Goal: Information Seeking & Learning: Learn about a topic

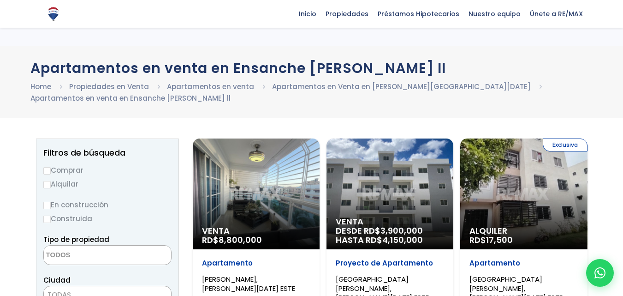
select select
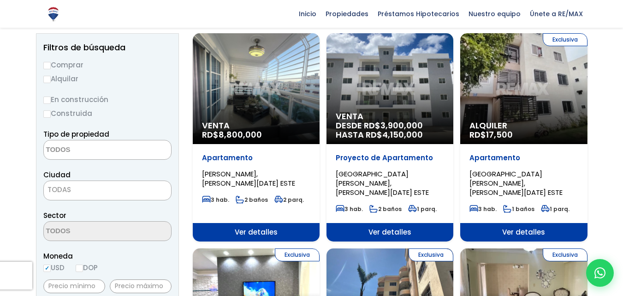
click at [265, 87] on div "Venta RD$ 8,800,000" at bounding box center [256, 88] width 127 height 111
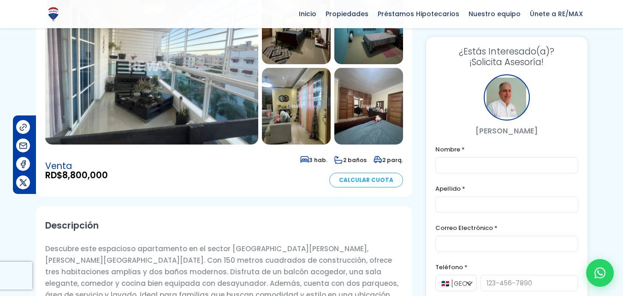
scroll to position [141, 0]
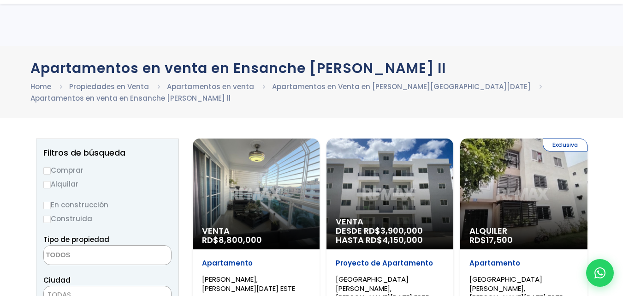
select select
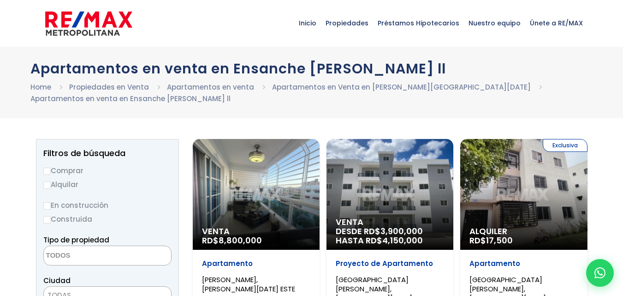
select select
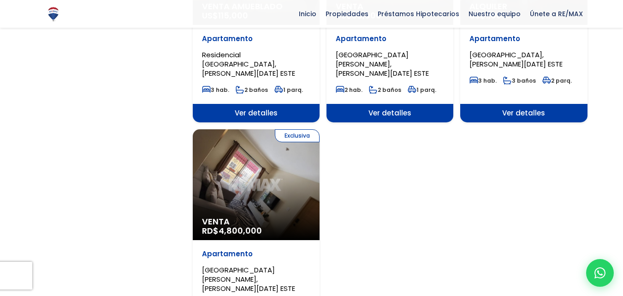
scroll to position [1077, 0]
